Goal: Task Accomplishment & Management: Complete application form

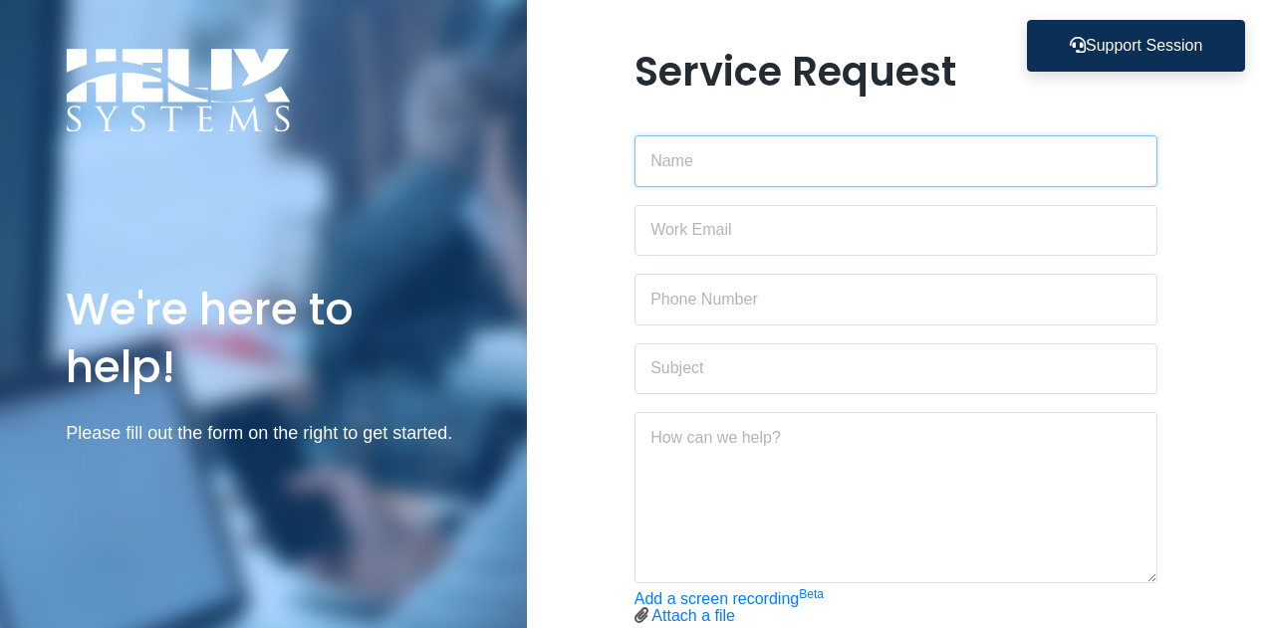
drag, startPoint x: 868, startPoint y: 144, endPoint x: 862, endPoint y: 163, distance: 19.8
click at [866, 148] on input "text" at bounding box center [896, 161] width 524 height 52
type input "[PERSON_NAME]"
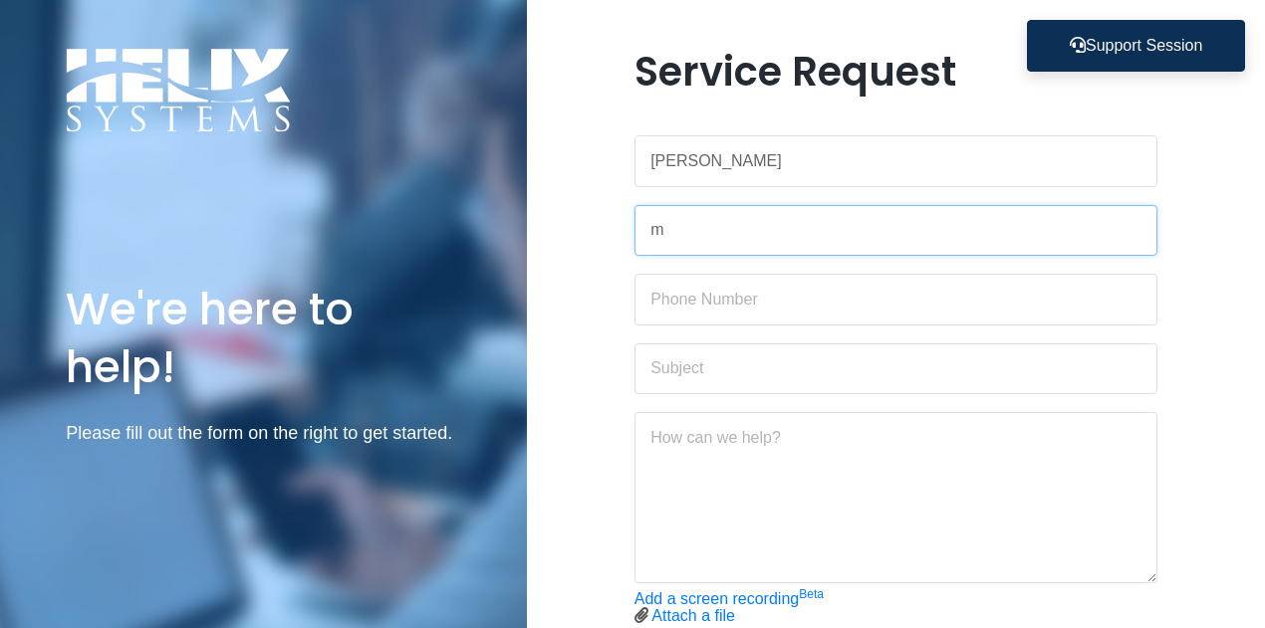
type input "[PERSON_NAME][EMAIL_ADDRESS][DOMAIN_NAME]"
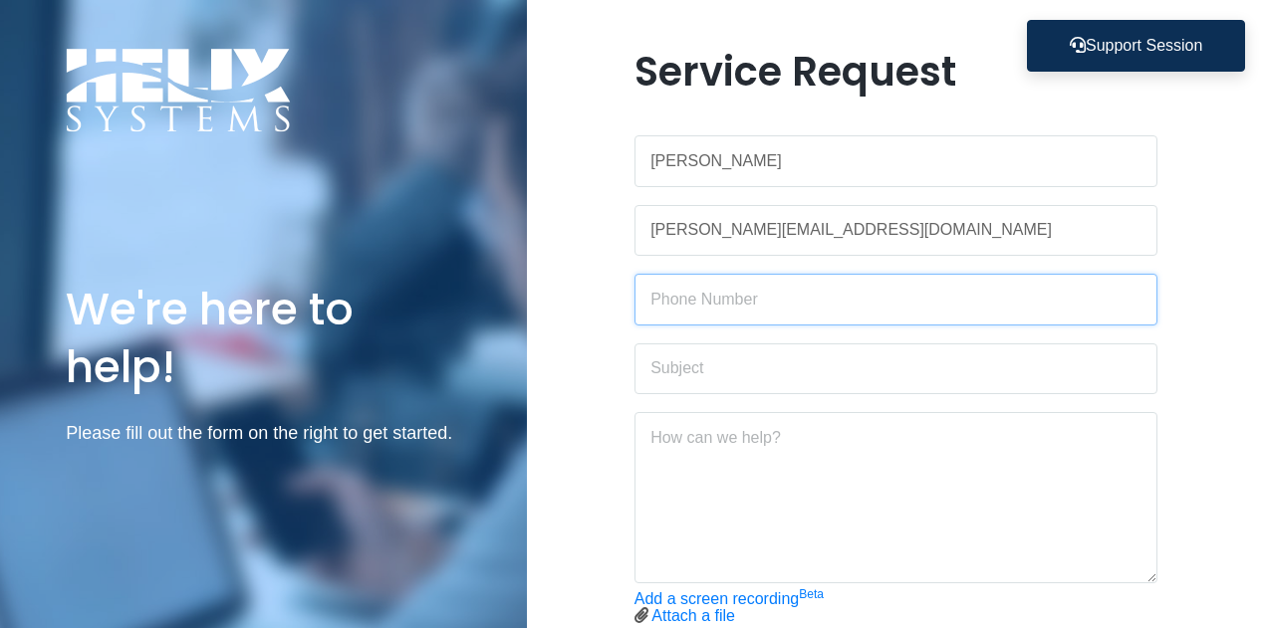
paste input "[PHONE_NUMBER]"
type input "[PHONE_NUMBER]"
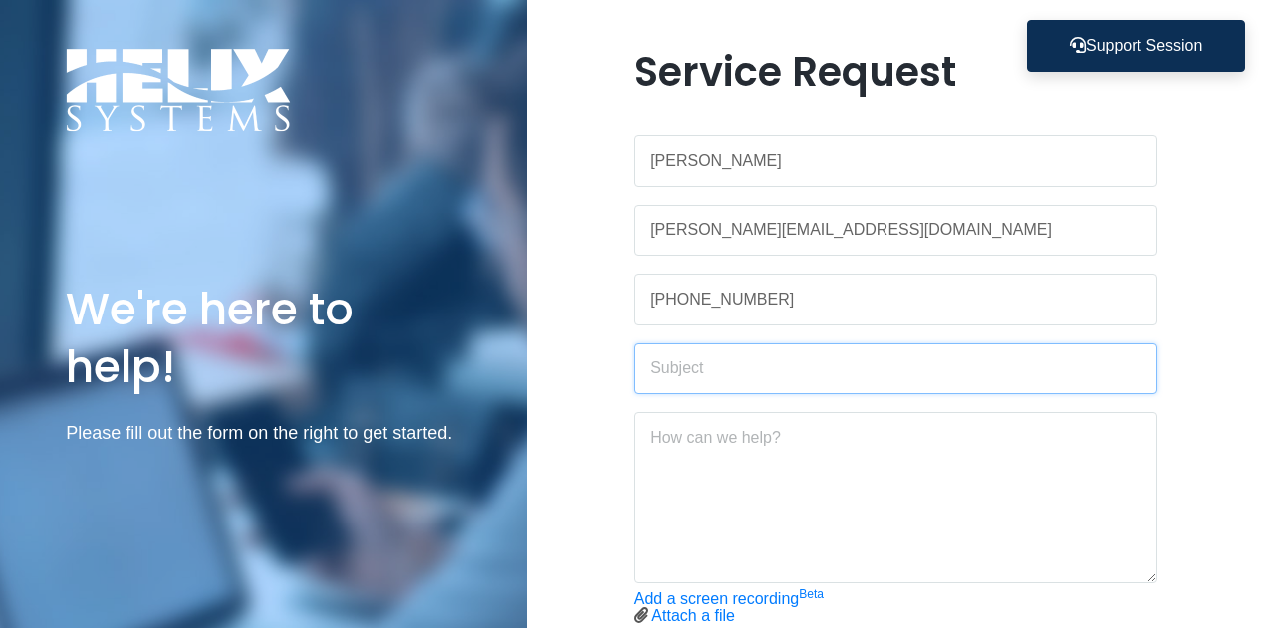
click at [779, 374] on input "text" at bounding box center [896, 370] width 524 height 52
type input "Adobe Acrobat license"
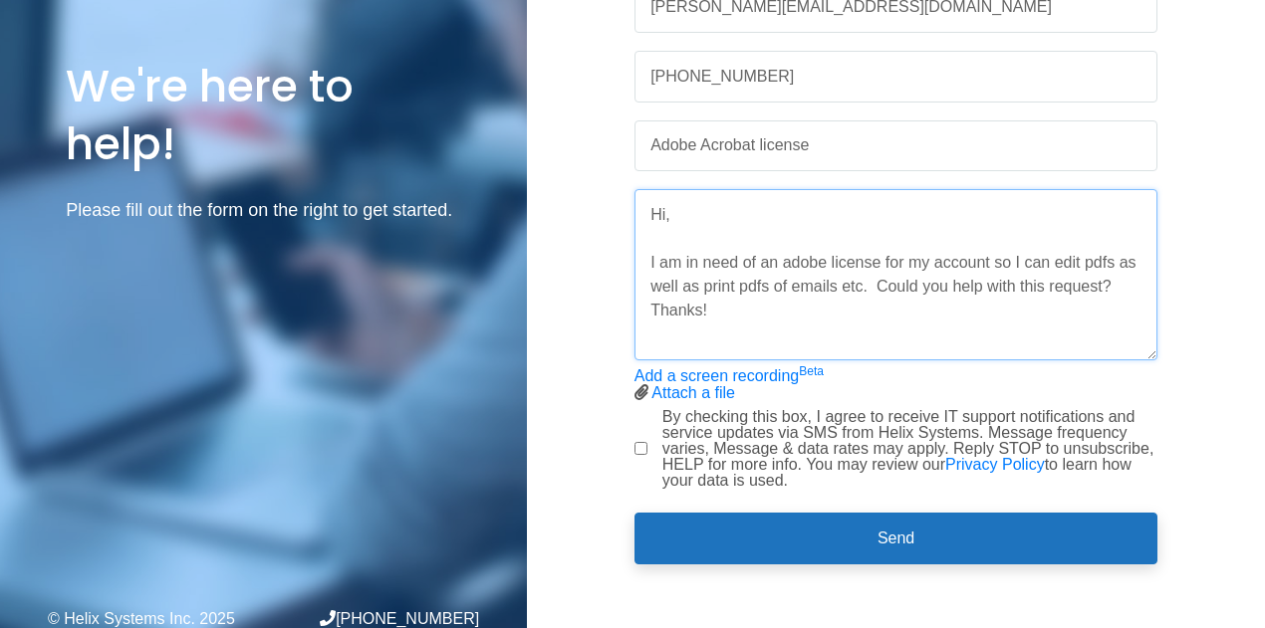
scroll to position [225, 0]
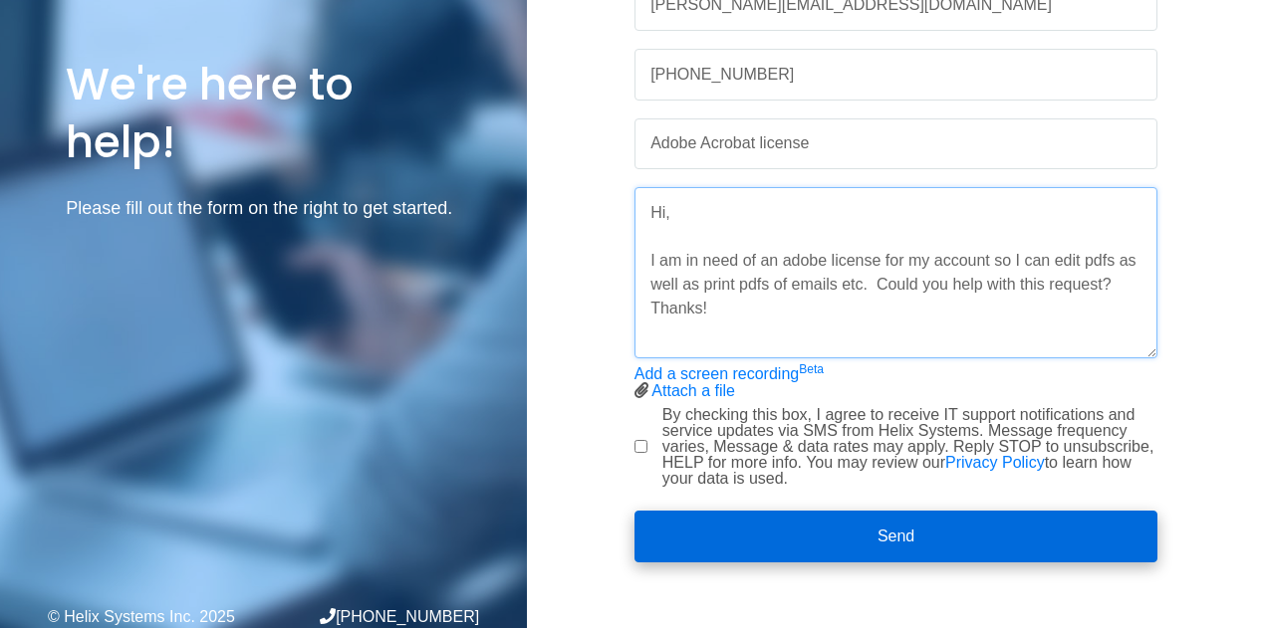
type textarea "Hi, I am in need of an adobe license for my account so I can edit pdfs as well …"
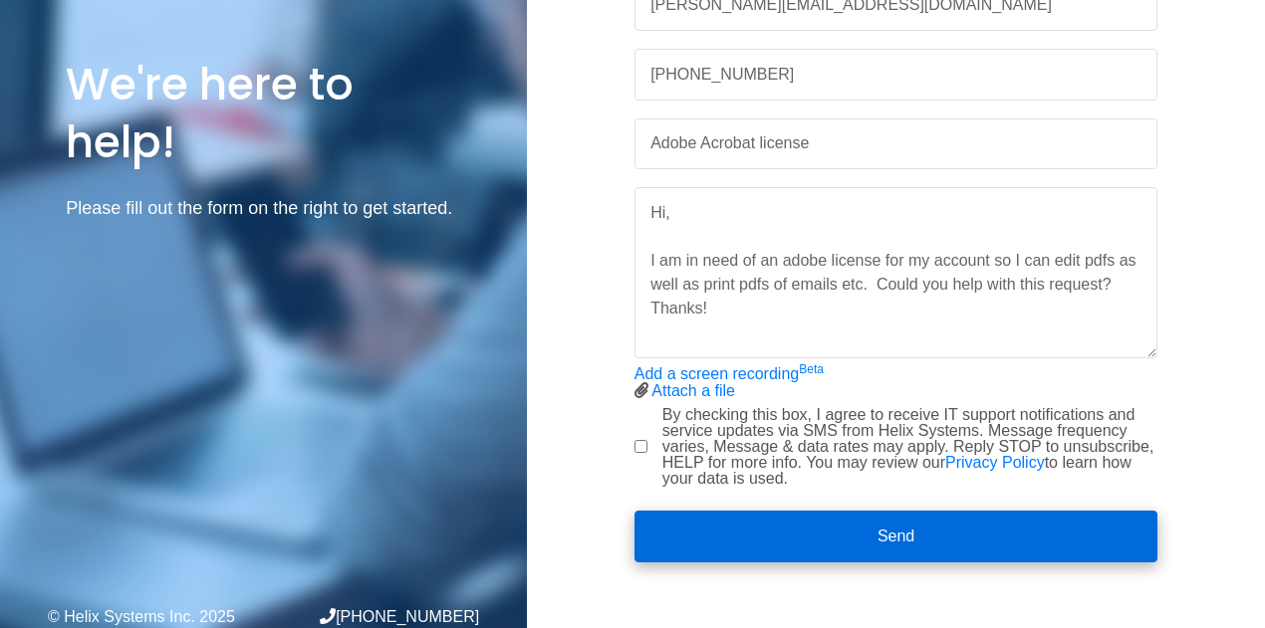
click at [968, 529] on button "Send" at bounding box center [896, 537] width 524 height 52
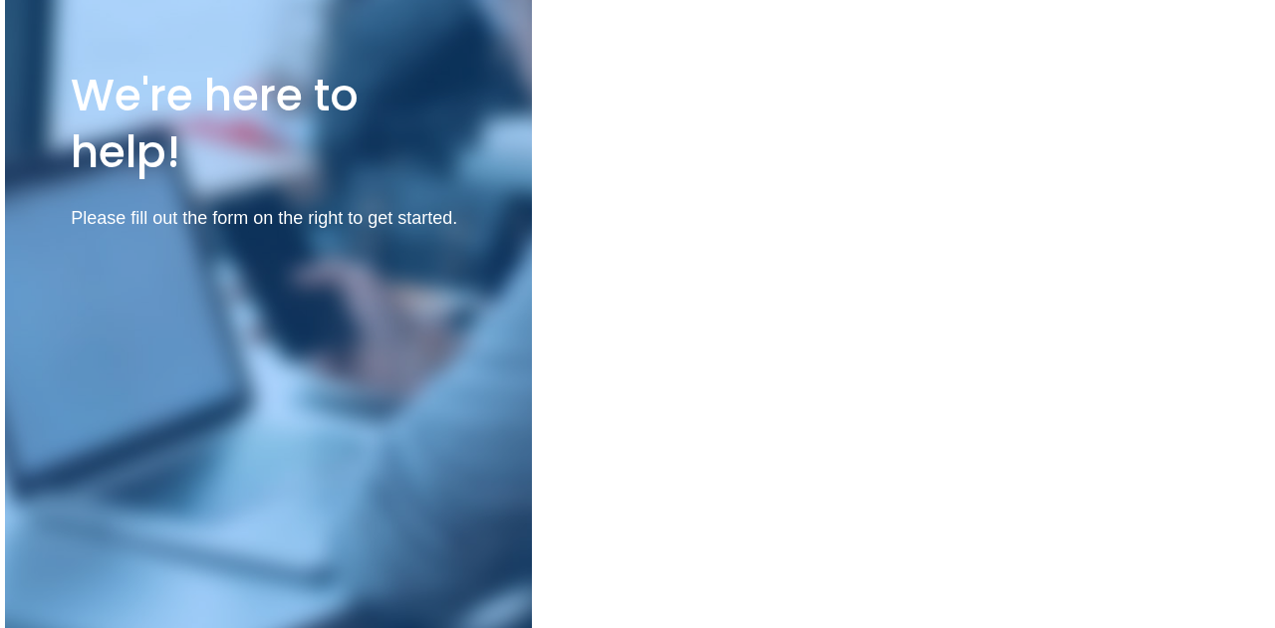
scroll to position [0, 0]
